Goal: Check status: Check status

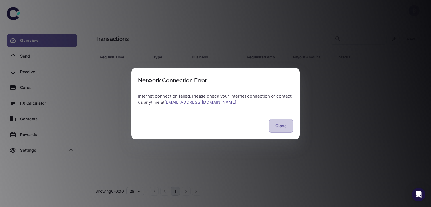
click at [274, 119] on button "Close" at bounding box center [281, 125] width 24 height 13
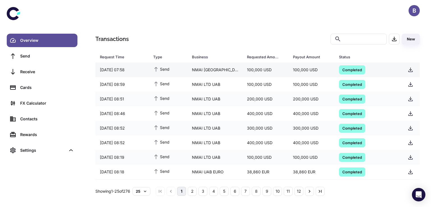
click at [345, 69] on span "Completed" at bounding box center [352, 70] width 26 height 6
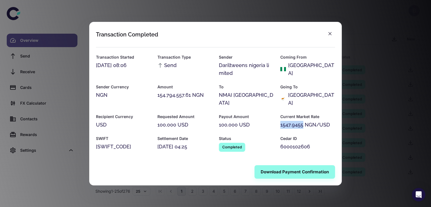
drag, startPoint x: 280, startPoint y: 120, endPoint x: 303, endPoint y: 120, distance: 22.4
click at [303, 121] on div "1547.9455 NGN/USD" at bounding box center [307, 125] width 55 height 8
click at [299, 121] on div "1547.9455 NGN/USD" at bounding box center [307, 125] width 55 height 8
drag, startPoint x: 280, startPoint y: 121, endPoint x: 302, endPoint y: 118, distance: 22.0
click at [302, 121] on div "1547.9455 NGN/USD" at bounding box center [307, 125] width 55 height 8
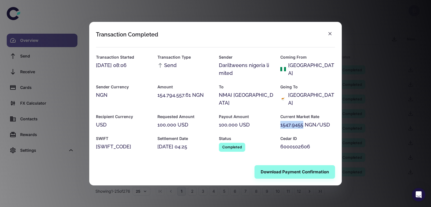
click at [298, 121] on div "1547.9455 NGN/USD" at bounding box center [307, 125] width 55 height 8
drag, startPoint x: 280, startPoint y: 120, endPoint x: 303, endPoint y: 119, distance: 22.7
click at [303, 121] on div "1547.9455 NGN/USD" at bounding box center [307, 125] width 55 height 8
copy div "1547.9455"
click at [377, 74] on div "Transaction Completed Transaction Started [DATE] 08:06 Transaction Type Send Se…" at bounding box center [215, 103] width 431 height 207
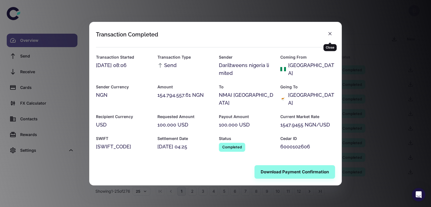
click at [331, 41] on div "Close" at bounding box center [329, 45] width 13 height 11
click at [331, 36] on icon "button" at bounding box center [330, 34] width 6 height 6
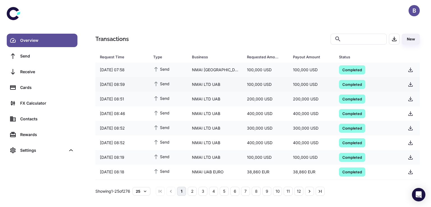
click at [355, 84] on span "Completed" at bounding box center [352, 84] width 26 height 6
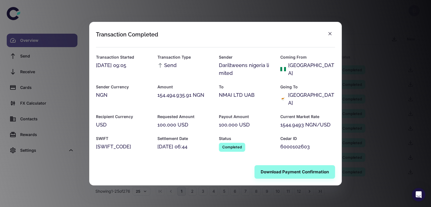
click at [280, 121] on div "Current Market Rate 1544.9493 NGN/USD" at bounding box center [303, 118] width 61 height 22
drag, startPoint x: 280, startPoint y: 121, endPoint x: 303, endPoint y: 121, distance: 22.7
click at [303, 121] on div "1544.9493 NGN/USD" at bounding box center [307, 125] width 55 height 8
copy div "1544.9493"
